Goal: Transaction & Acquisition: Purchase product/service

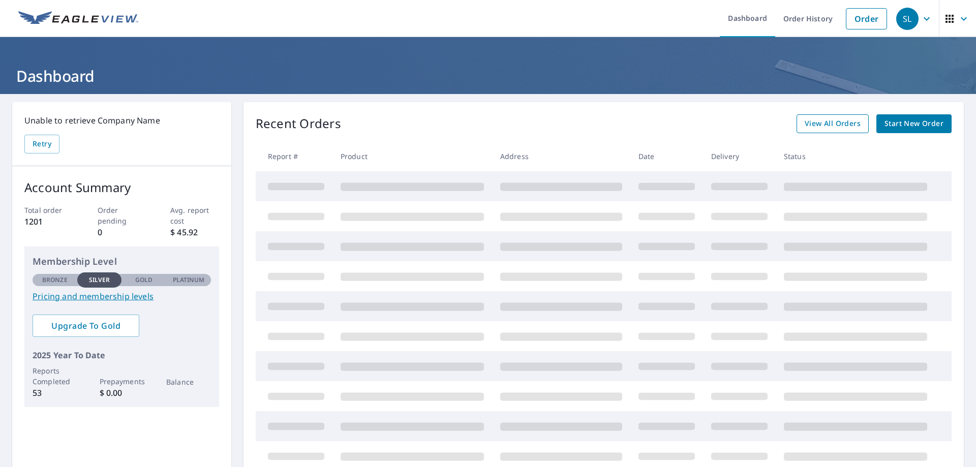
click at [819, 124] on span "View All Orders" at bounding box center [833, 123] width 56 height 13
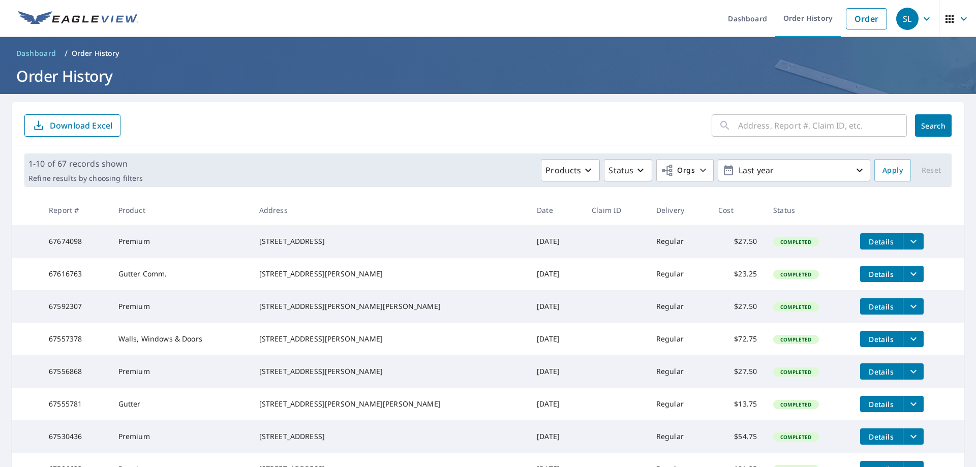
click at [844, 125] on input "text" at bounding box center [822, 125] width 169 height 28
type input "[PERSON_NAME]"
click button "Search" at bounding box center [933, 125] width 37 height 22
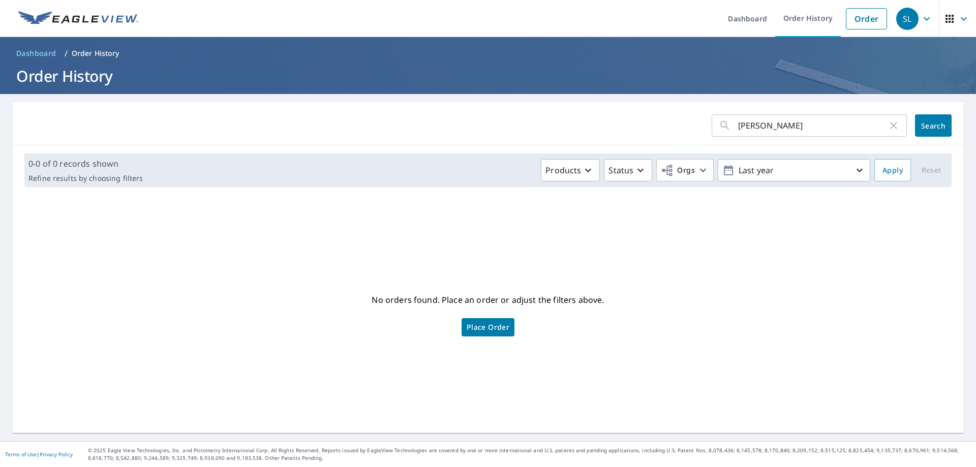
click at [798, 126] on input "[PERSON_NAME]" at bounding box center [812, 125] width 149 height 28
type input "z"
type input "[GEOGRAPHIC_DATA]"
click at [932, 124] on span "Search" at bounding box center [933, 126] width 20 height 10
drag, startPoint x: 804, startPoint y: 126, endPoint x: 645, endPoint y: 142, distance: 160.0
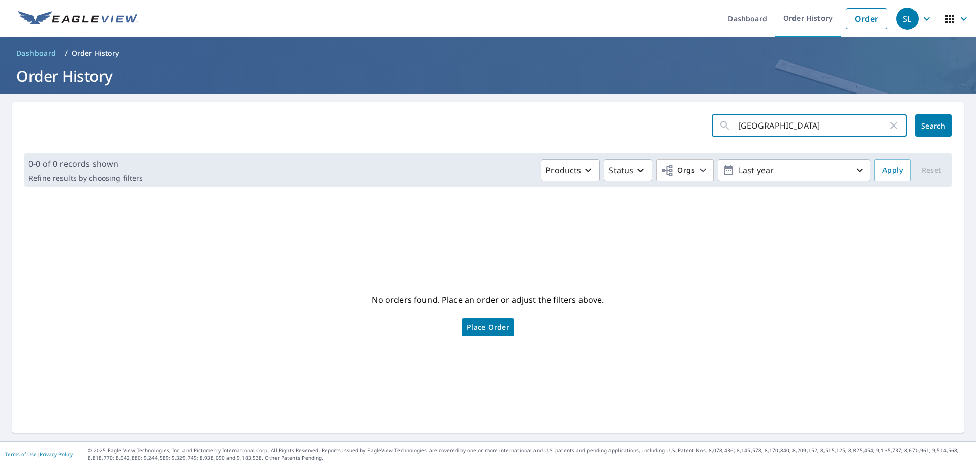
click at [647, 142] on div "Plymouth ​ Search" at bounding box center [488, 123] width 952 height 43
type input "5565"
click at [923, 128] on span "Search" at bounding box center [933, 126] width 20 height 10
drag, startPoint x: 761, startPoint y: 123, endPoint x: 584, endPoint y: 159, distance: 180.6
click at [609, 157] on div "5565 ​ Search 0-0 of 0 records shown Refine results by choosing filters Product…" at bounding box center [488, 267] width 952 height 331
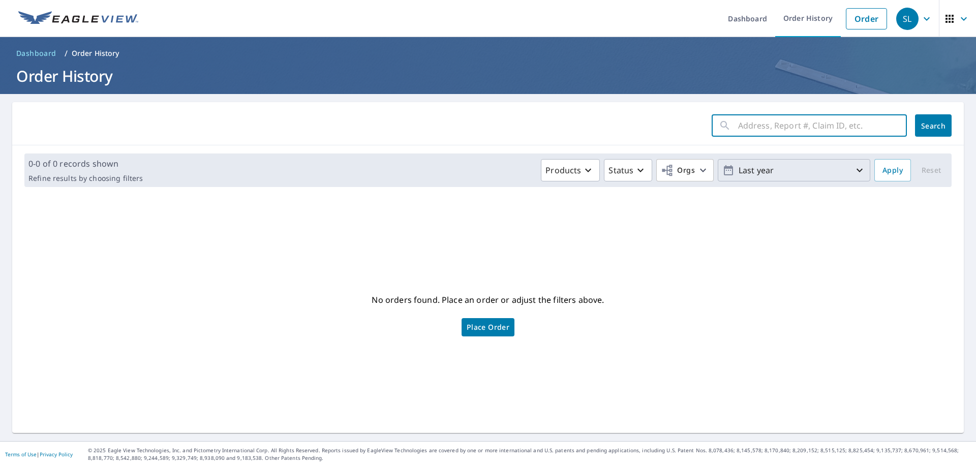
click at [854, 170] on icon "button" at bounding box center [860, 170] width 12 height 12
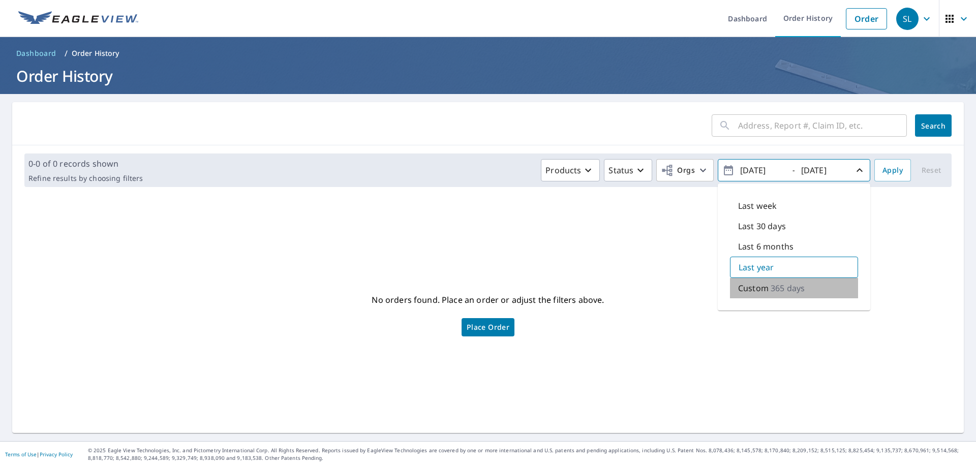
click at [771, 290] on p "365 days" at bounding box center [788, 288] width 34 height 12
drag, startPoint x: 813, startPoint y: 287, endPoint x: 755, endPoint y: 295, distance: 58.5
click at [755, 295] on div "Custom 365 days" at bounding box center [794, 287] width 128 height 21
click at [724, 168] on icon "button" at bounding box center [728, 170] width 9 height 10
click at [723, 169] on icon "button" at bounding box center [729, 170] width 12 height 12
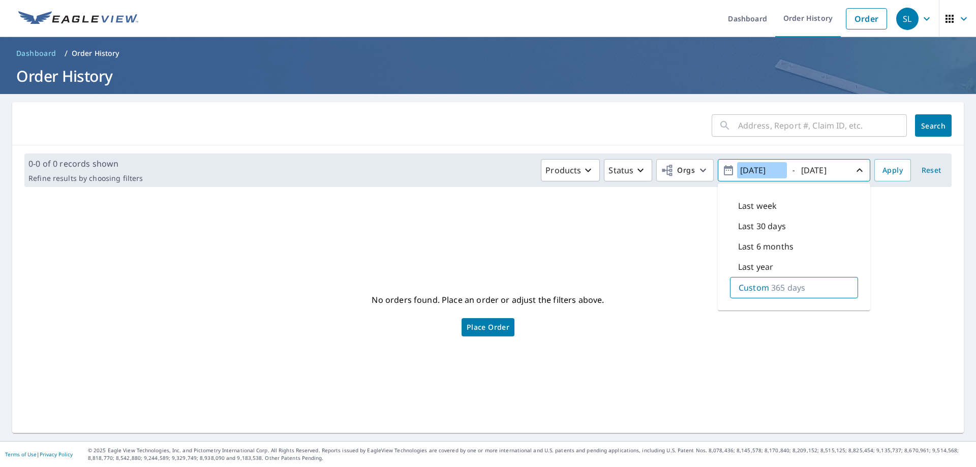
click at [778, 169] on input "[DATE]" at bounding box center [762, 170] width 50 height 16
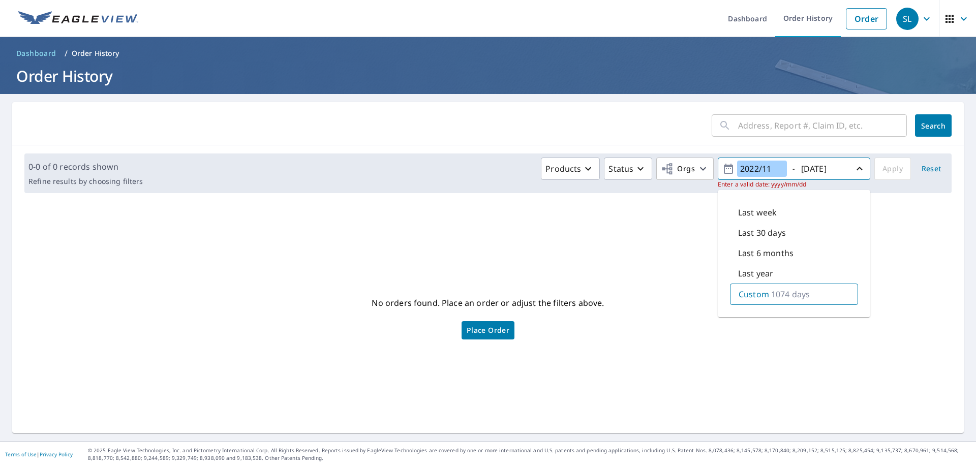
type input "2022/11"
click at [928, 168] on span "Reset" at bounding box center [931, 169] width 24 height 13
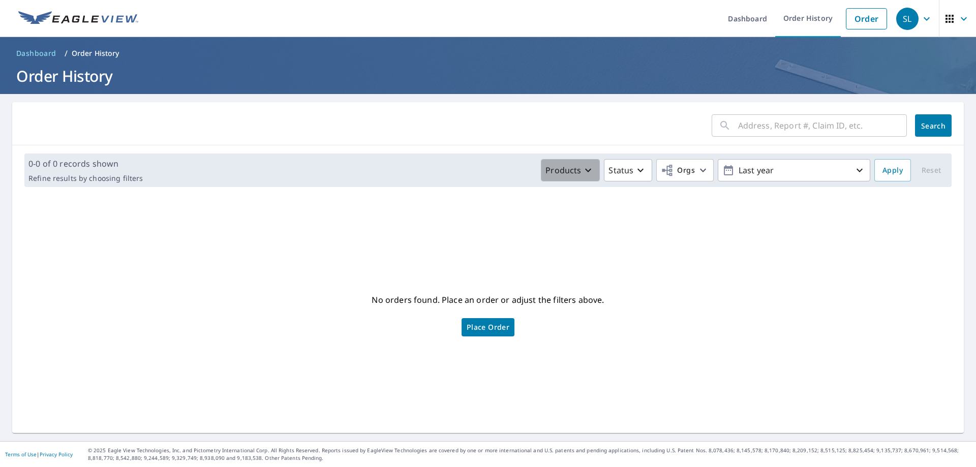
click at [586, 168] on icon "button" at bounding box center [588, 170] width 12 height 12
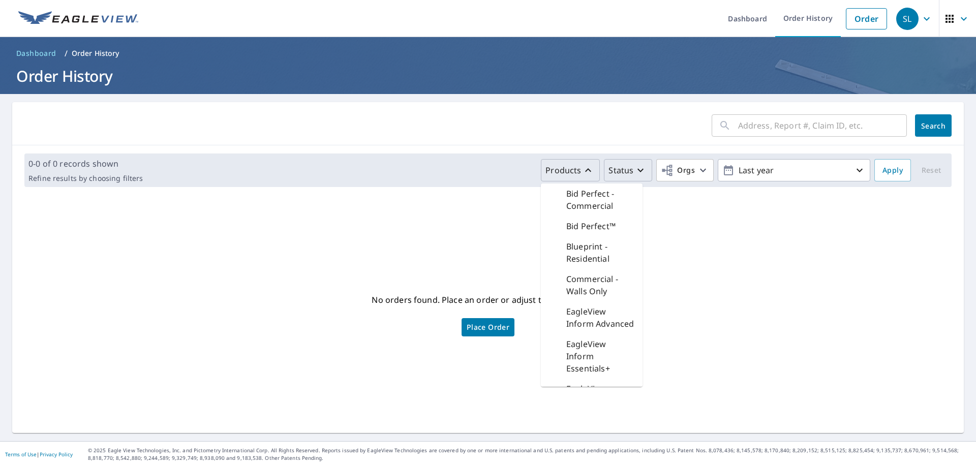
click at [638, 169] on icon "button" at bounding box center [641, 170] width 12 height 12
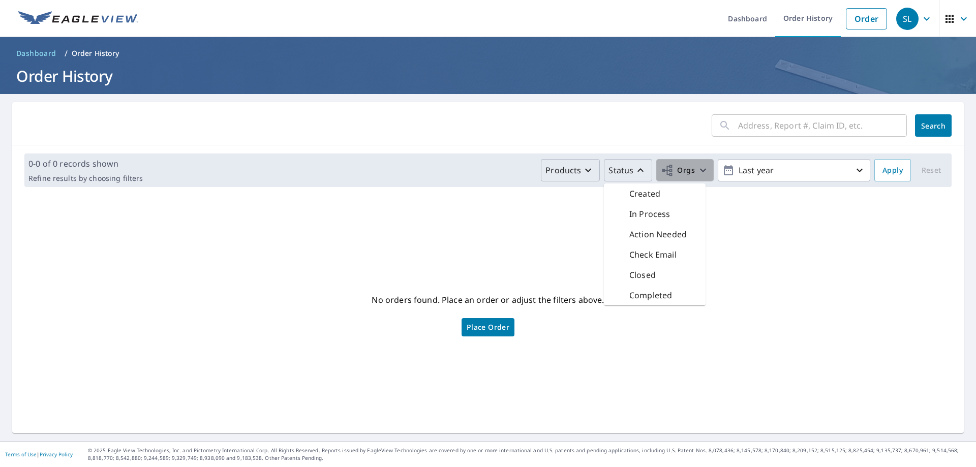
click at [700, 170] on icon "button" at bounding box center [703, 171] width 6 height 4
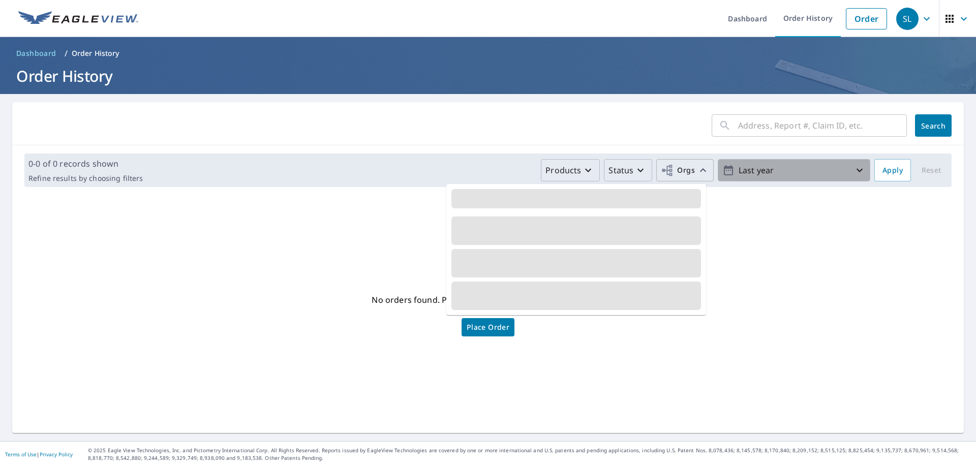
click at [854, 168] on icon "button" at bounding box center [860, 170] width 12 height 12
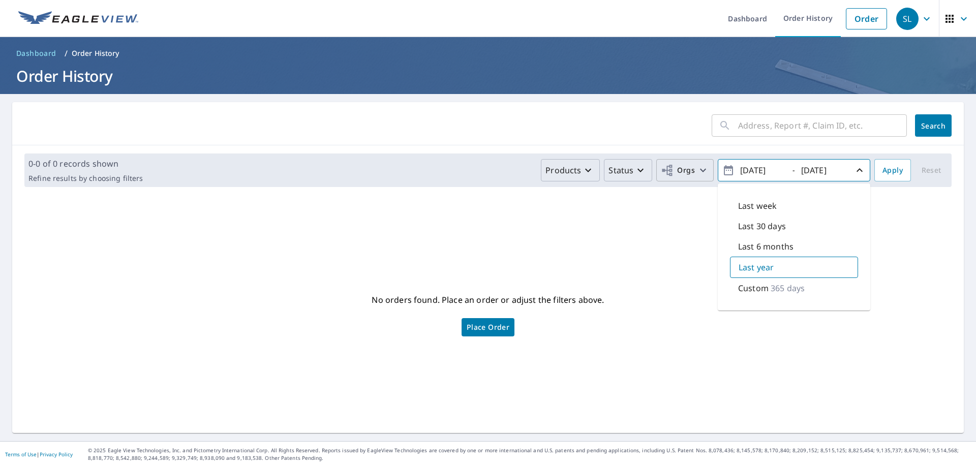
drag, startPoint x: 771, startPoint y: 286, endPoint x: 762, endPoint y: 281, distance: 9.8
click at [764, 282] on div "Custom 365 days" at bounding box center [794, 288] width 128 height 20
type input "[DATE]"
click at [891, 158] on div "0-0 of 0 records shown Refine results by choosing filters Products Status Orgs …" at bounding box center [487, 171] width 927 height 34
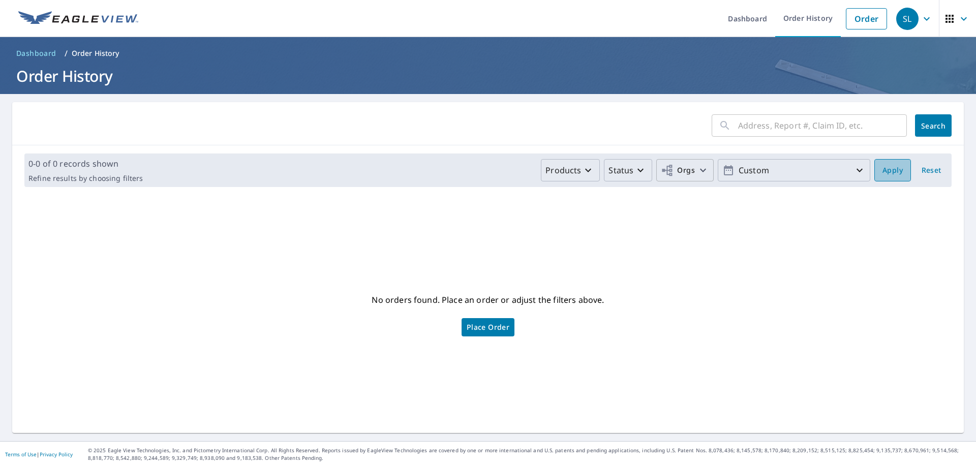
click at [887, 169] on span "Apply" at bounding box center [893, 170] width 20 height 13
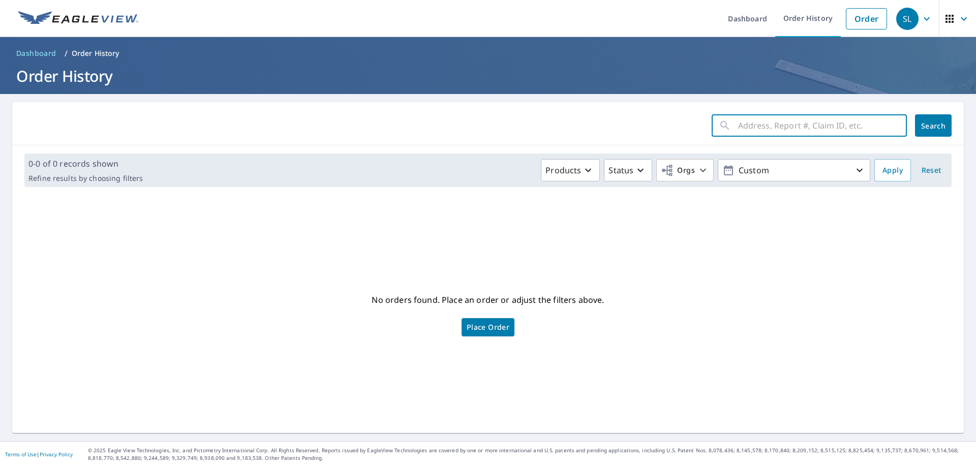
click at [844, 122] on input "text" at bounding box center [822, 125] width 169 height 28
type input "[GEOGRAPHIC_DATA]"
click button "Search" at bounding box center [933, 125] width 37 height 22
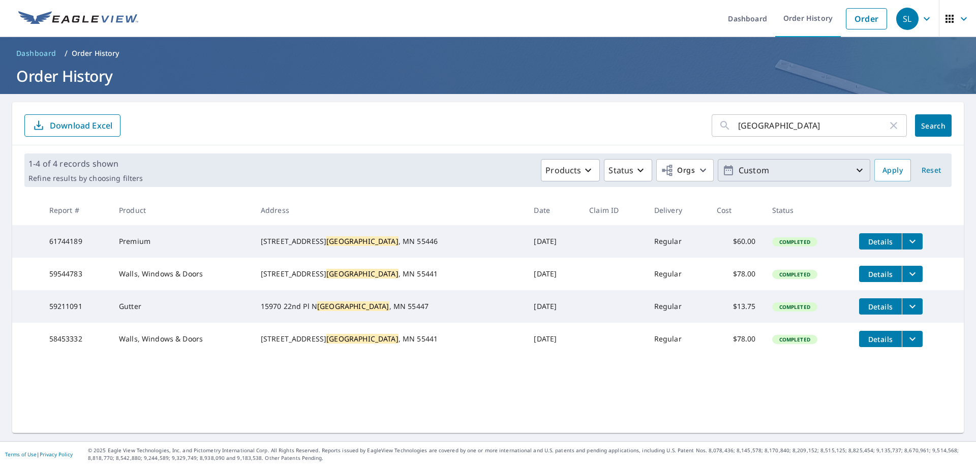
click at [854, 170] on icon "button" at bounding box center [860, 170] width 12 height 12
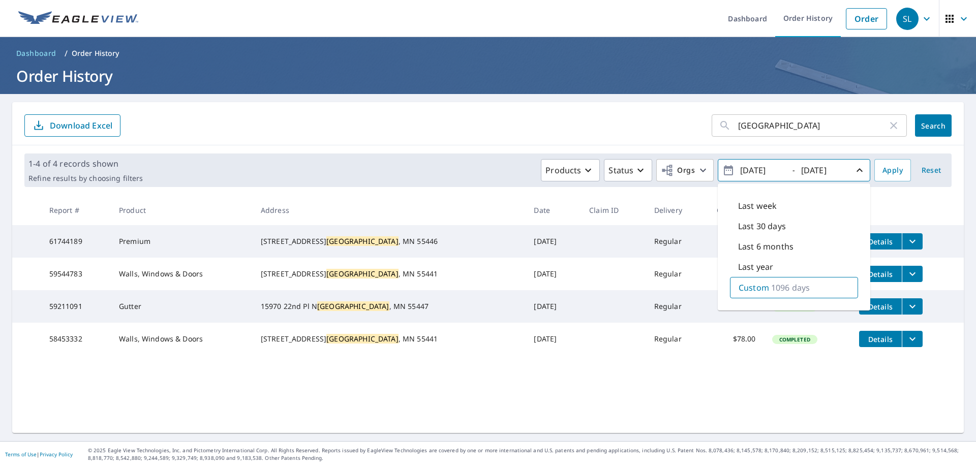
click at [854, 168] on icon "button" at bounding box center [860, 170] width 12 height 12
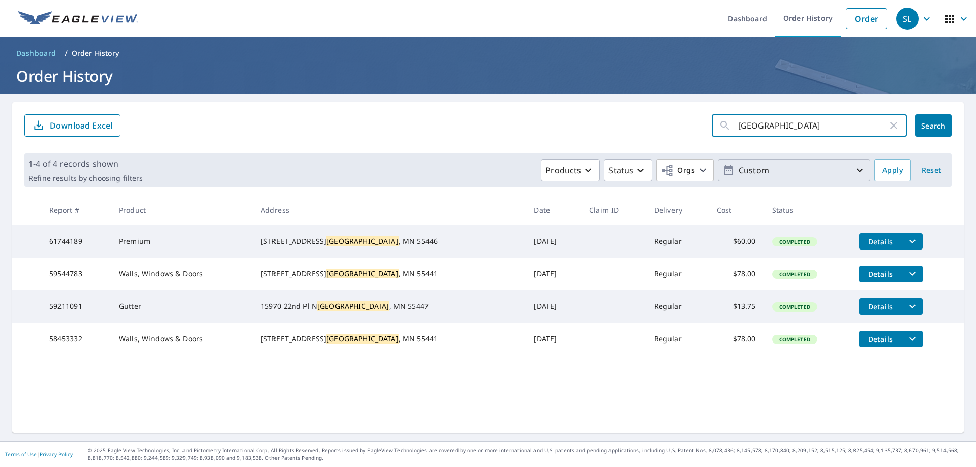
drag, startPoint x: 814, startPoint y: 126, endPoint x: 646, endPoint y: 142, distance: 168.6
click at [646, 142] on div "Plymouth ​ Search Download Excel" at bounding box center [488, 123] width 952 height 43
click at [853, 23] on link "Order" at bounding box center [866, 18] width 41 height 21
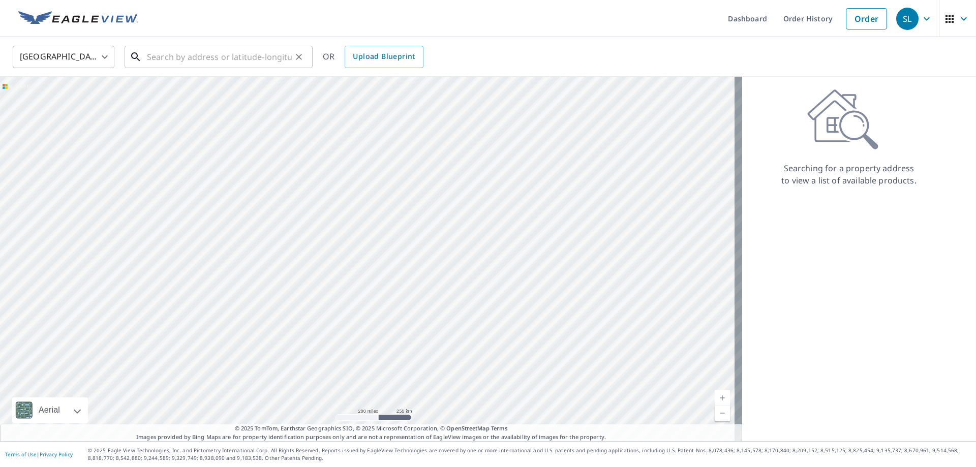
click at [216, 57] on input "text" at bounding box center [219, 57] width 145 height 28
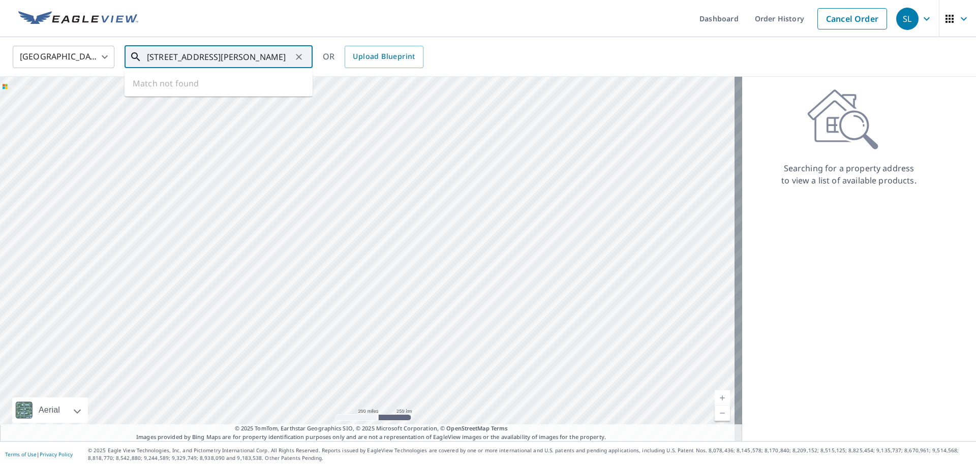
type input "[STREET_ADDRESS][PERSON_NAME]"
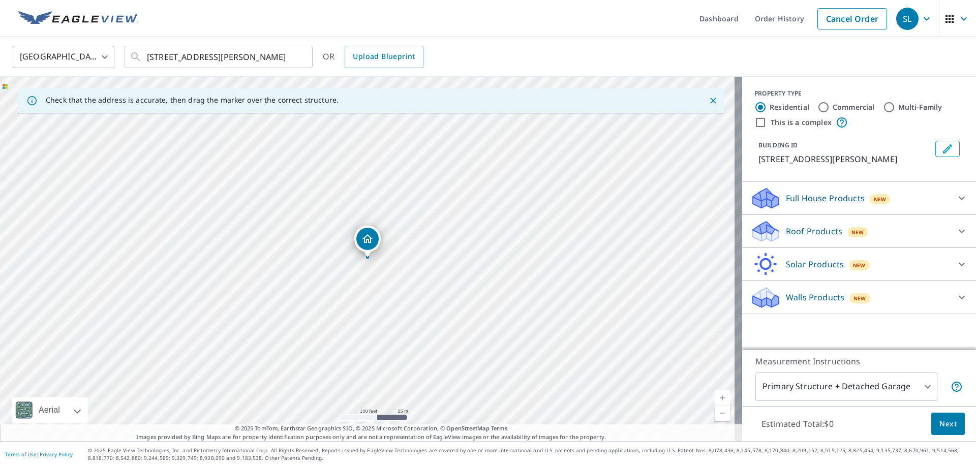
click at [760, 200] on icon at bounding box center [766, 202] width 26 height 12
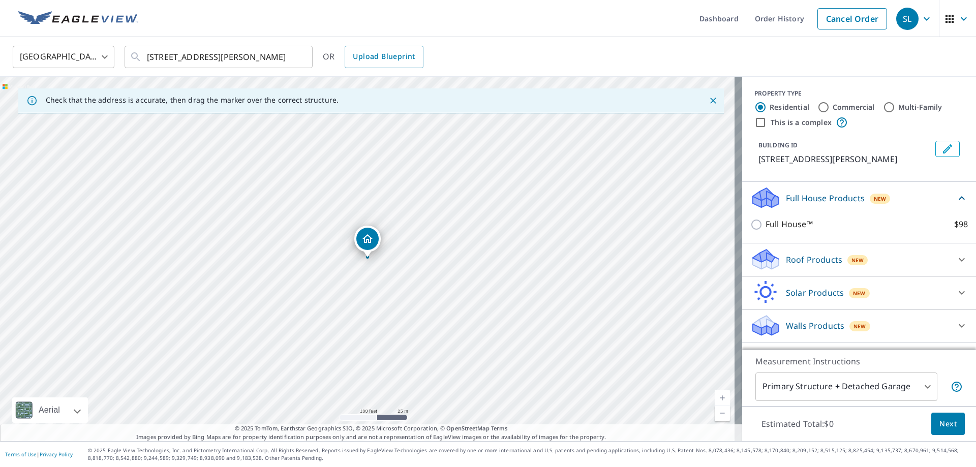
click at [753, 261] on icon at bounding box center [766, 256] width 26 height 13
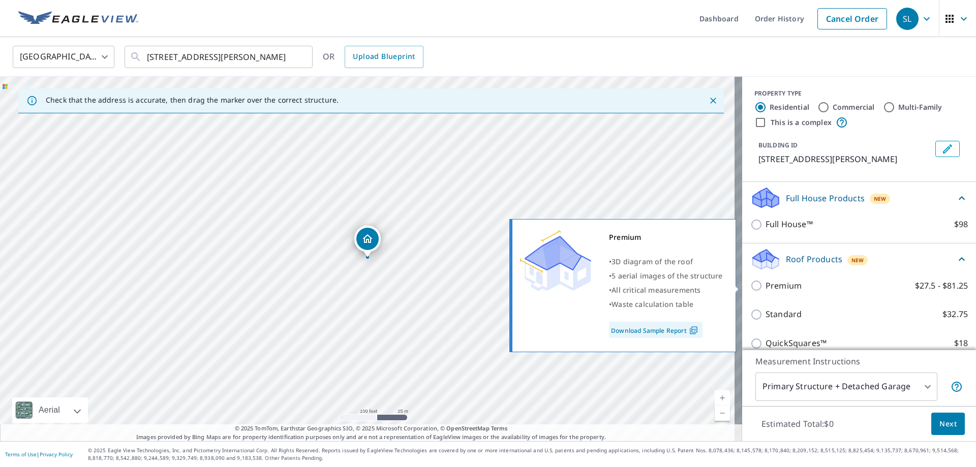
click at [750, 286] on input "Premium $27.5 - $81.25" at bounding box center [757, 286] width 15 height 12
checkbox input "true"
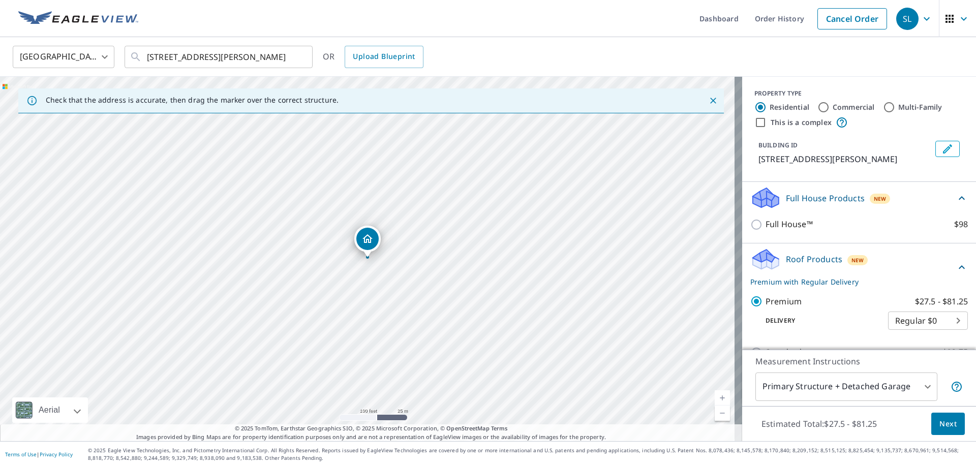
click at [922, 386] on body "SL SL Dashboard Order History Cancel Order SL [GEOGRAPHIC_DATA] US ​ [STREET_AD…" at bounding box center [488, 233] width 976 height 467
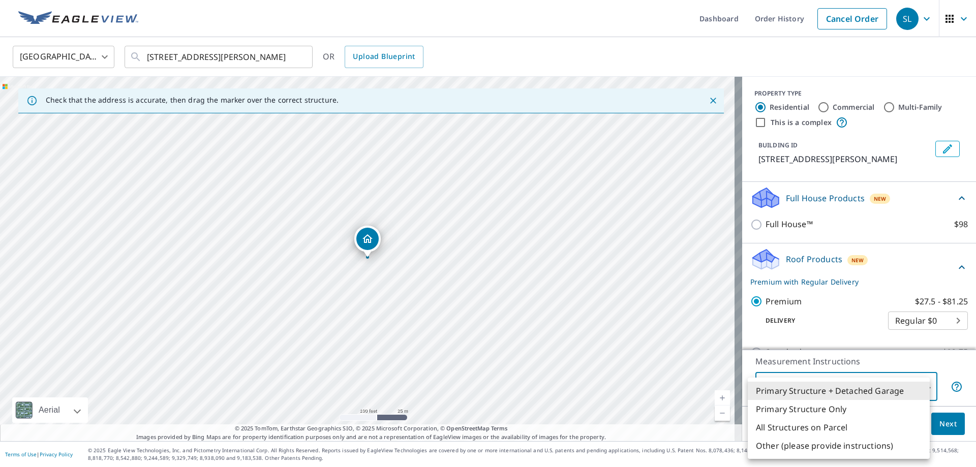
click at [798, 409] on li "Primary Structure Only" at bounding box center [839, 409] width 182 height 18
type input "2"
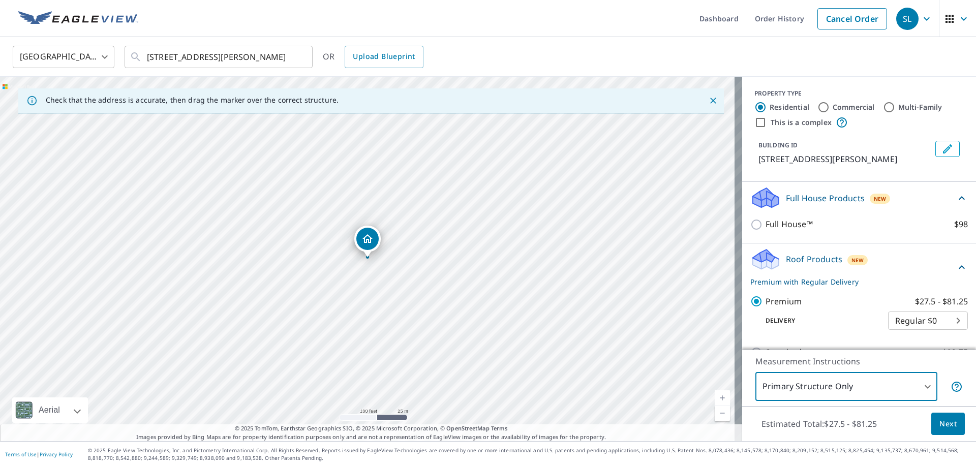
click at [942, 422] on span "Next" at bounding box center [948, 424] width 17 height 13
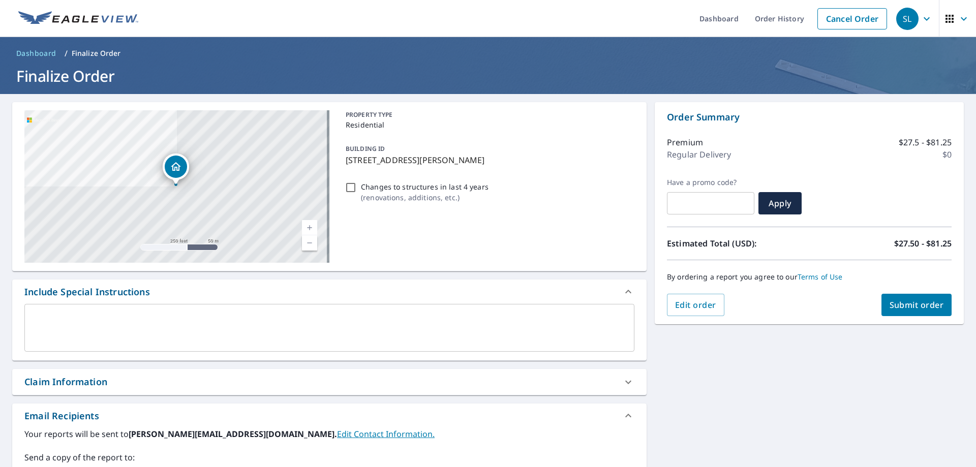
click at [805, 378] on div "[STREET_ADDRESS] Aerial Road A standard road map Aerial A detailed look from ab…" at bounding box center [488, 354] width 976 height 520
click at [917, 297] on button "Submit order" at bounding box center [917, 305] width 71 height 22
